Goal: Navigation & Orientation: Find specific page/section

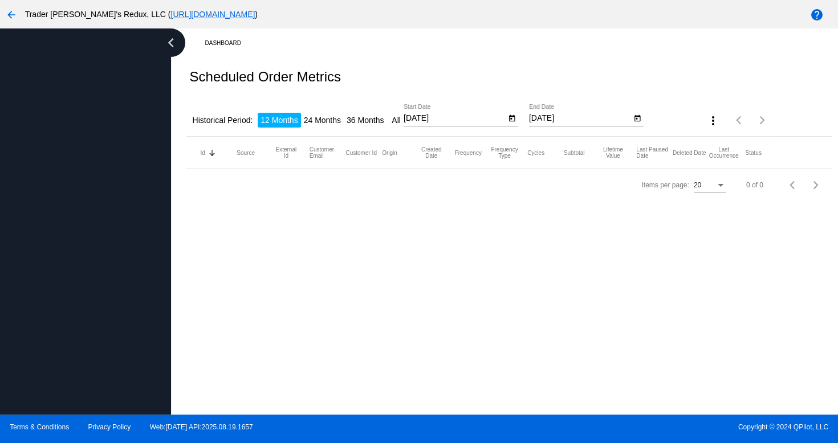
drag, startPoint x: 0, startPoint y: 0, endPoint x: 343, endPoint y: 233, distance: 414.7
click at [343, 233] on div "Dashboard Scheduled Order Metrics Historical Period: 12 Months 24 Months 36 Mon…" at bounding box center [504, 221] width 667 height 386
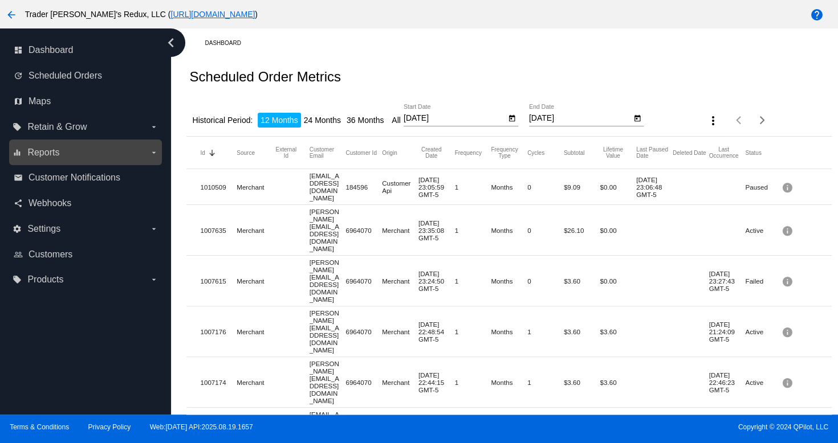
click at [48, 156] on span "Reports" at bounding box center [43, 153] width 32 height 10
click at [0, 0] on input "equalizer Reports arrow_drop_down" at bounding box center [0, 0] width 0 height 0
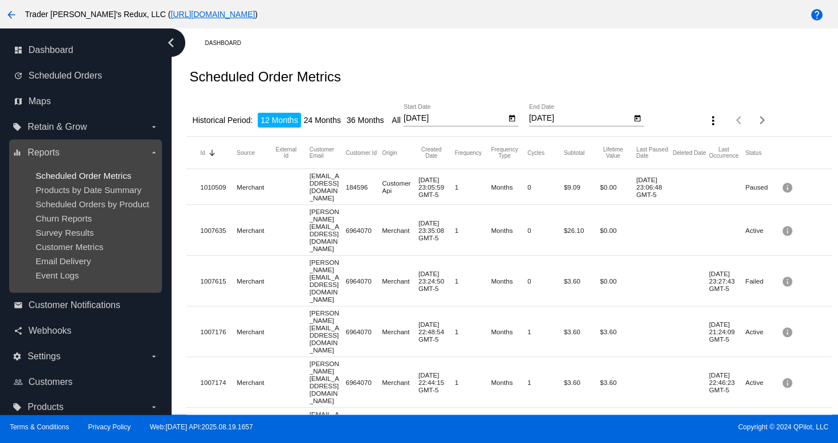
click at [54, 179] on span "Scheduled Order Metrics" at bounding box center [83, 176] width 96 height 10
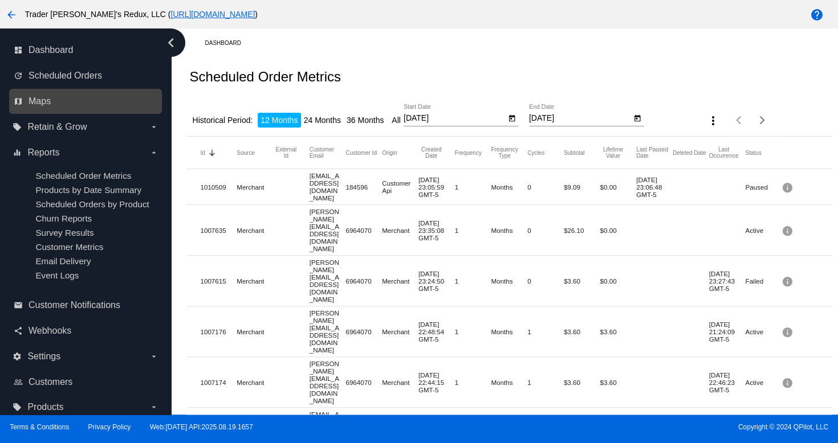
click at [43, 112] on div "map Maps" at bounding box center [85, 102] width 153 height 26
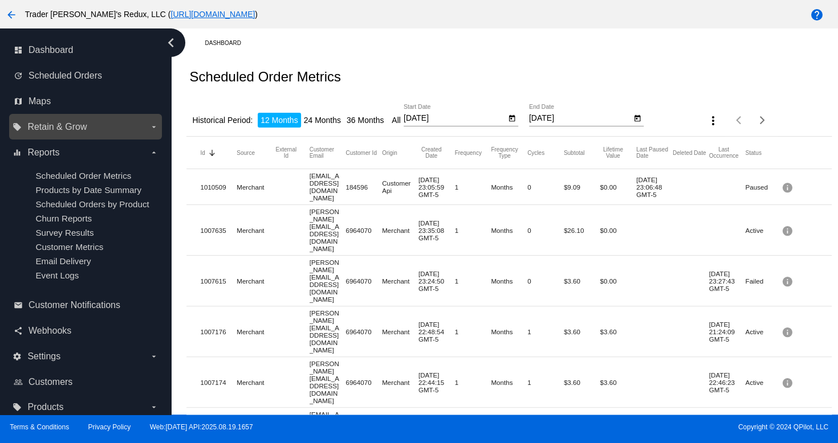
click at [57, 124] on span "Retain & Grow" at bounding box center [56, 127] width 59 height 10
click at [0, 0] on input "local_offer Retain & Grow arrow_drop_down" at bounding box center [0, 0] width 0 height 0
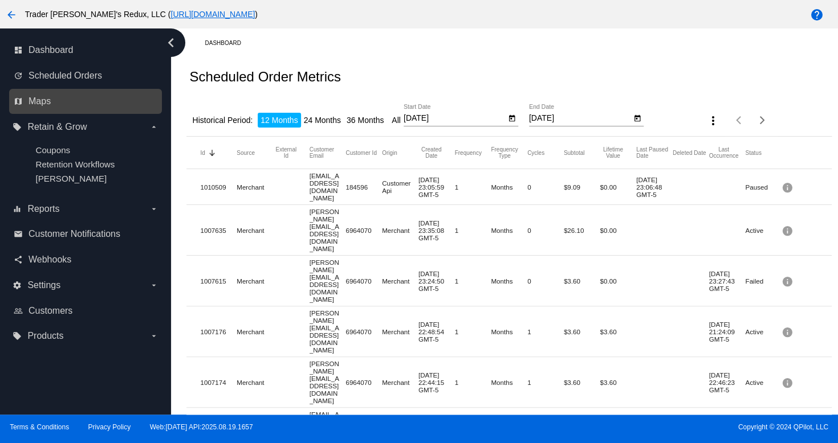
click at [45, 90] on div "map Maps" at bounding box center [85, 102] width 153 height 26
click at [44, 103] on span "Maps" at bounding box center [39, 101] width 22 height 10
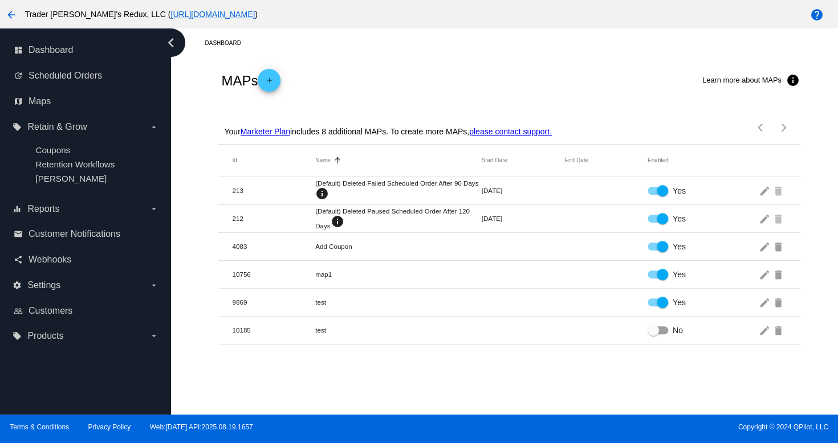
click at [390, 361] on div "Dashboard MAPs add Learn more about MAPs info Your Marketer Plan includes 8 add…" at bounding box center [504, 221] width 667 height 386
